Goal: Transaction & Acquisition: Purchase product/service

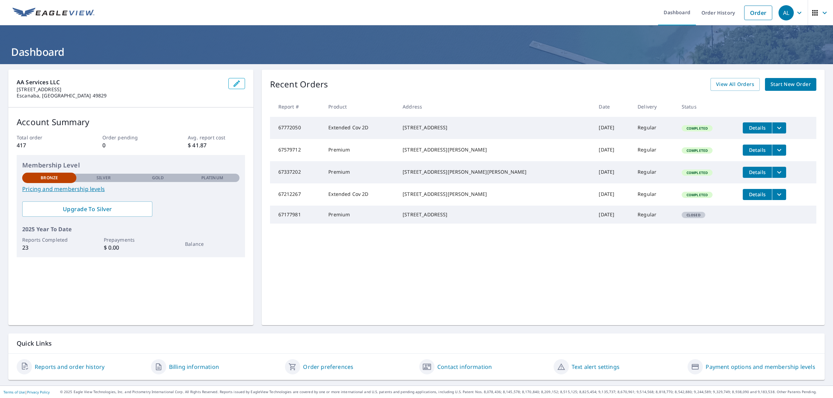
click at [784, 16] on div "AL" at bounding box center [785, 12] width 15 height 15
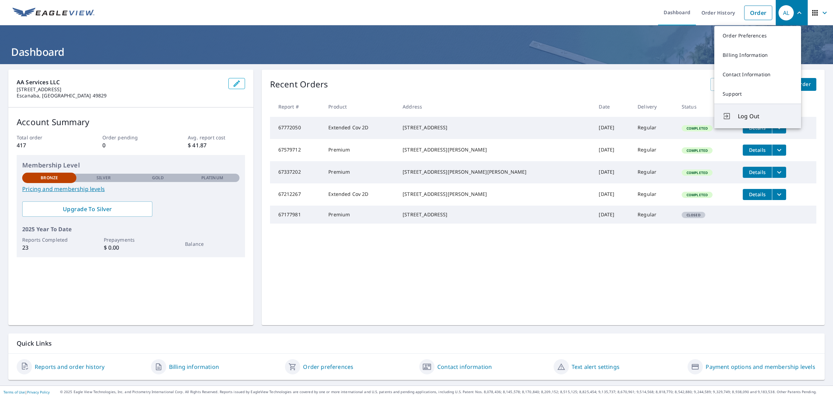
click at [746, 112] on span "Log Out" at bounding box center [765, 116] width 55 height 8
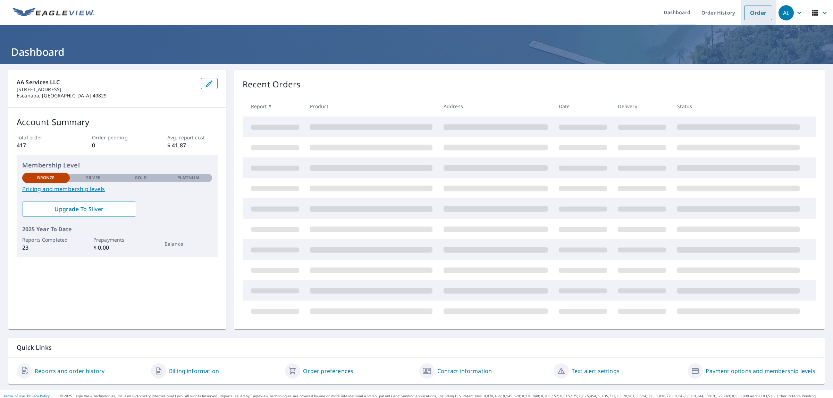
click at [754, 19] on link "Order" at bounding box center [758, 13] width 28 height 15
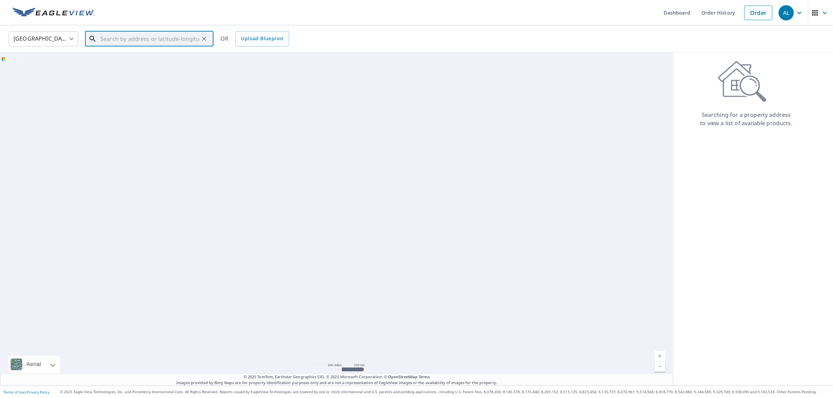
click at [160, 35] on input "text" at bounding box center [149, 38] width 99 height 19
paste input "[STREET_ADDRESS]"
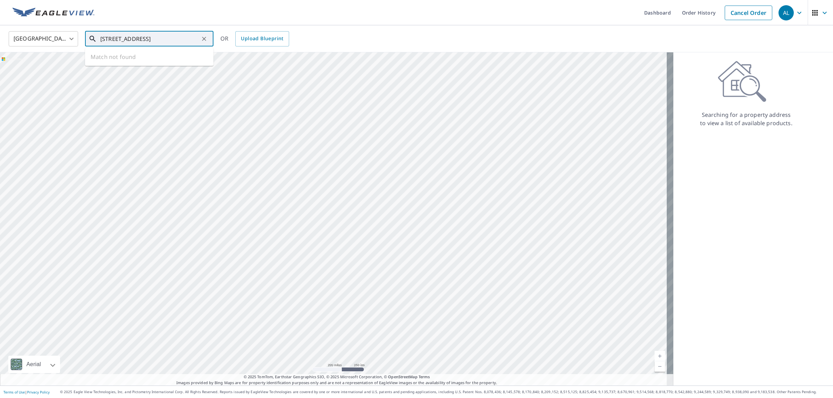
scroll to position [0, 30]
type input "[STREET_ADDRESS]"
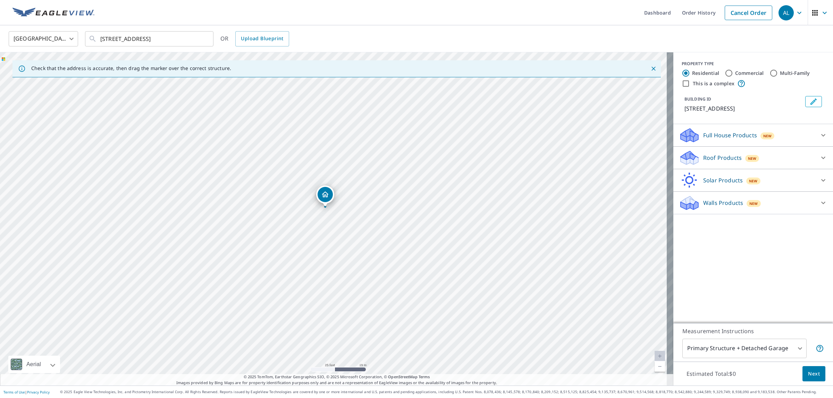
click at [819, 154] on icon at bounding box center [823, 158] width 8 height 8
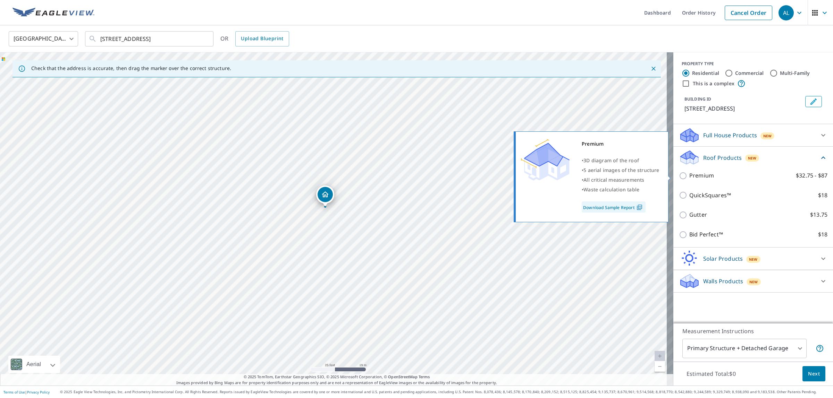
click at [700, 176] on p "Premium" at bounding box center [701, 175] width 25 height 9
click at [689, 176] on input "Premium $32.75 - $87" at bounding box center [684, 176] width 10 height 8
checkbox input "true"
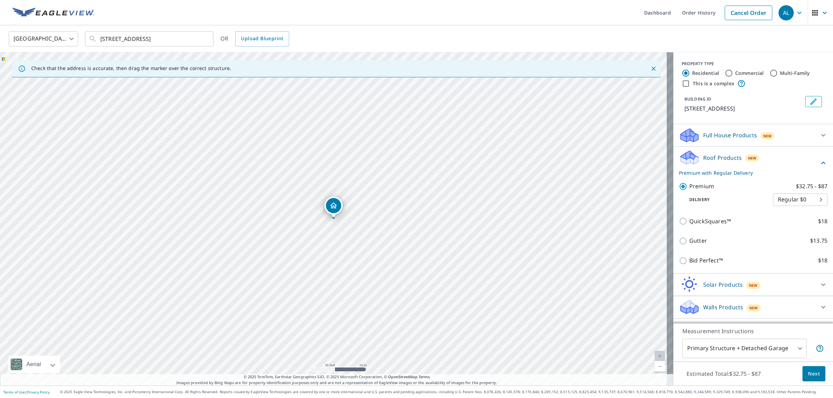
click at [811, 377] on span "Next" at bounding box center [814, 374] width 12 height 9
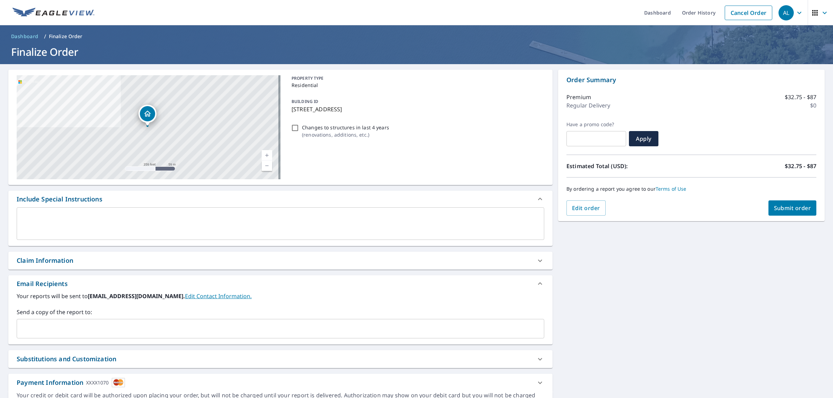
click at [783, 207] on span "Submit order" at bounding box center [792, 208] width 37 height 8
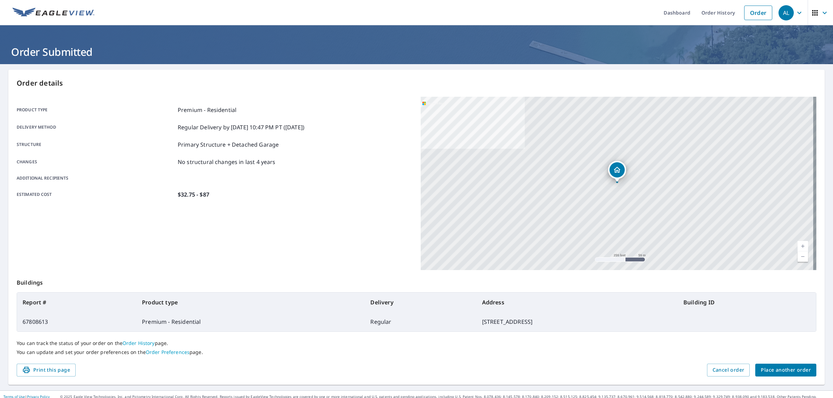
scroll to position [5, 0]
